Goal: Check status

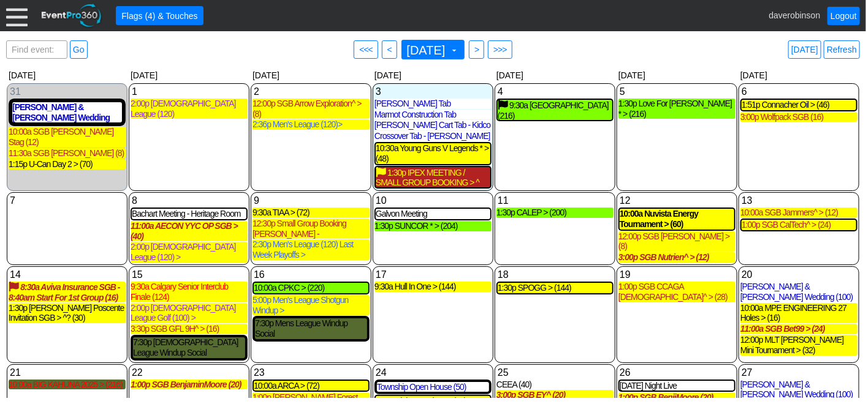
click at [465, 178] on div "1:30p IPEX MEETING / SMALL GROUP BOOKING > ^ (12)" at bounding box center [433, 177] width 115 height 21
click at [298, 47] on div "Find event: enter title Go ● <<< ● < September 2025 ▼ ● > ● >>> Today Refresh" at bounding box center [433, 49] width 854 height 25
click at [580, 42] on div "Find event: enter title Go ● <<< ● < September 2025 ▼ ● > ● >>> Today Refresh" at bounding box center [433, 49] width 854 height 25
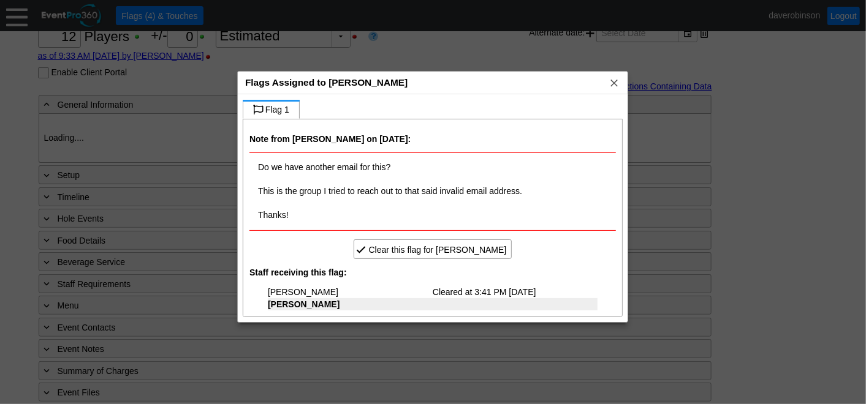
scroll to position [156, 0]
type input "Heritage Pointe Golf Club"
type input "Small Group Booking"
type input "1146111"
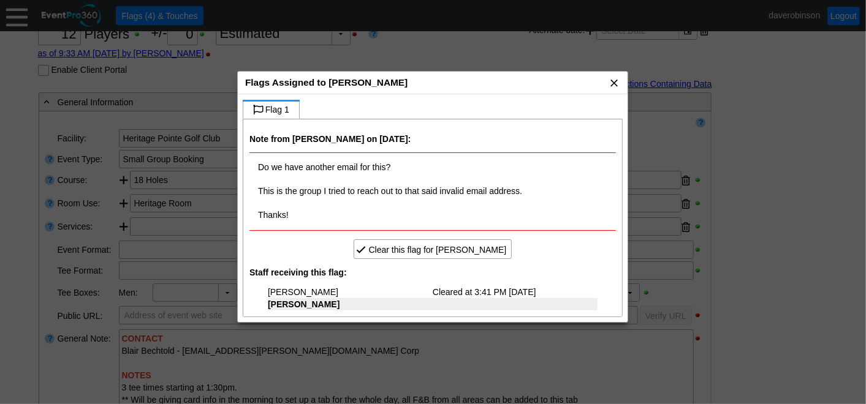
click at [612, 82] on span "x" at bounding box center [614, 83] width 12 height 12
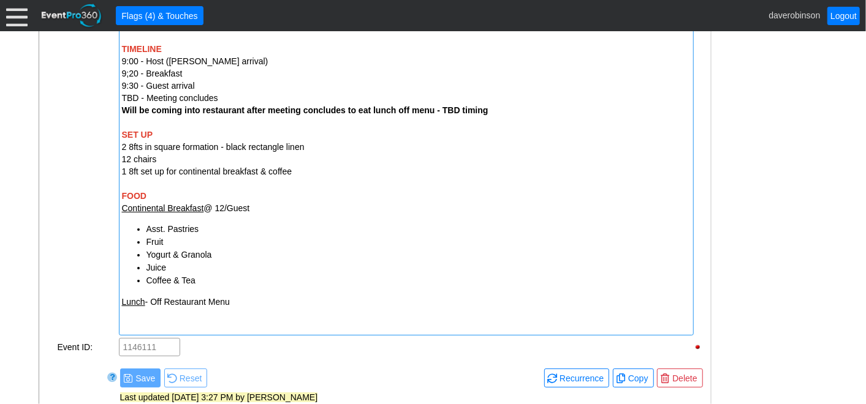
scroll to position [476, 0]
